Goal: Information Seeking & Learning: Learn about a topic

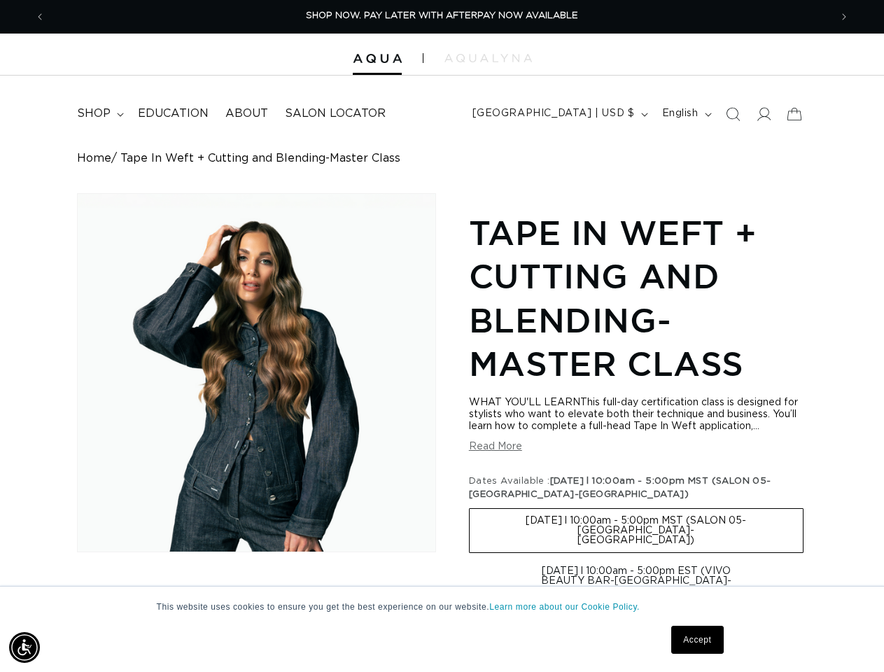
scroll to position [0, 1569]
click at [442, 336] on div "Skip to product information Open media 1 in modal 1 / of 1 Tape In Weft + Cutti…" at bounding box center [441, 599] width 729 height 812
click at [24, 647] on img "Accessibility Menu" at bounding box center [24, 647] width 31 height 31
